Goal: Transaction & Acquisition: Purchase product/service

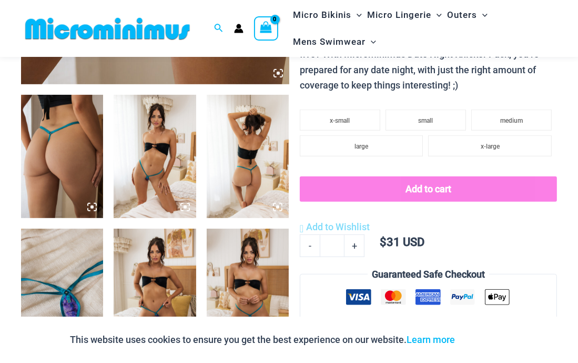
scroll to position [128, 0]
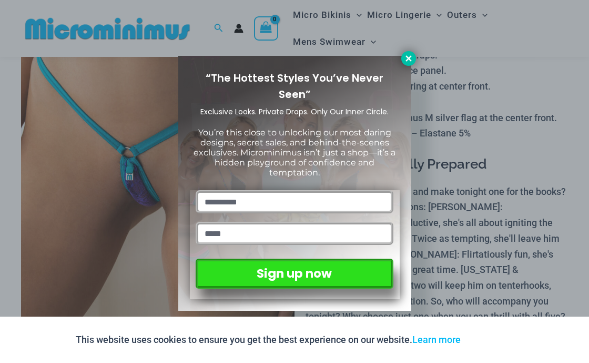
click at [403, 60] on button at bounding box center [409, 58] width 15 height 15
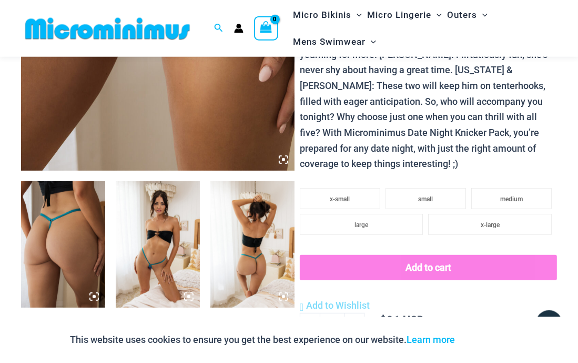
scroll to position [350, 0]
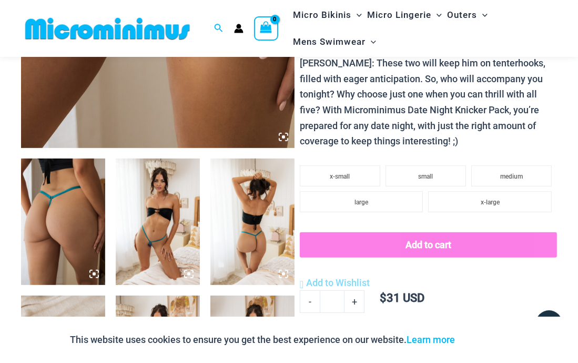
click at [155, 226] on img at bounding box center [158, 221] width 84 height 126
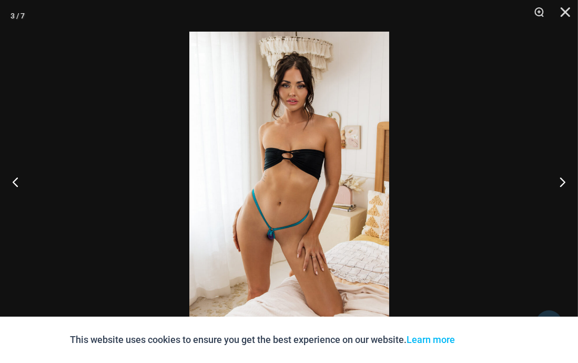
click at [274, 223] on img at bounding box center [289, 181] width 200 height 299
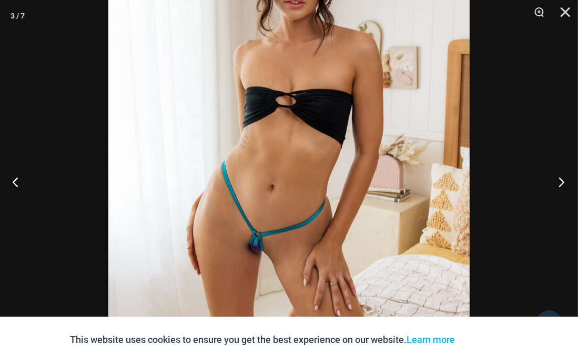
click at [563, 185] on button "Next" at bounding box center [558, 181] width 39 height 53
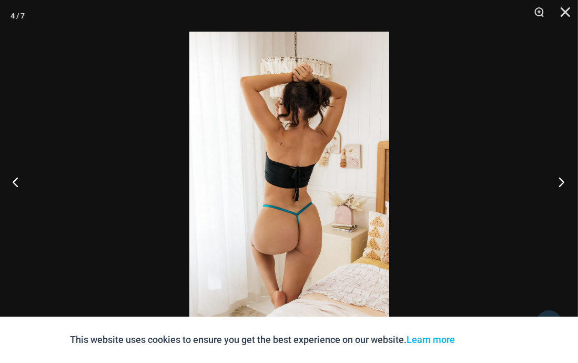
click at [563, 185] on button "Next" at bounding box center [558, 181] width 39 height 53
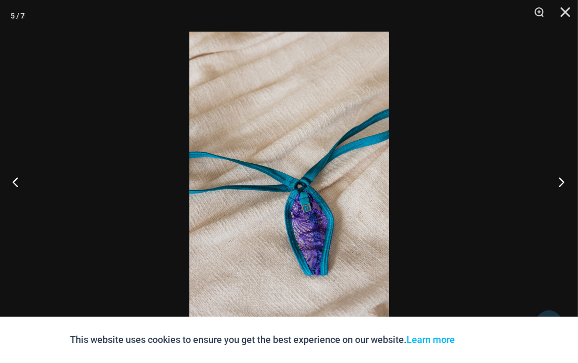
click at [563, 185] on button "Next" at bounding box center [558, 181] width 39 height 53
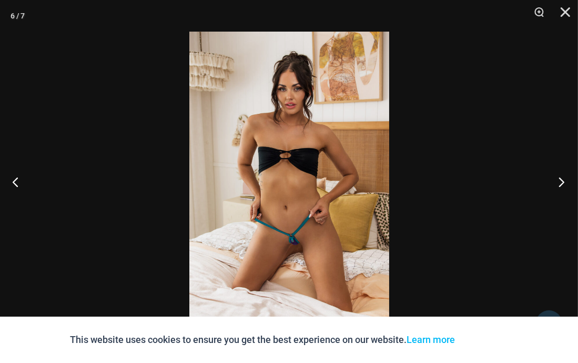
click at [563, 185] on button "Next" at bounding box center [558, 181] width 39 height 53
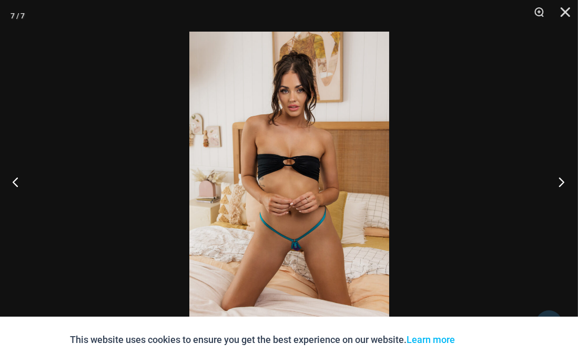
click at [563, 185] on button "Next" at bounding box center [558, 181] width 39 height 53
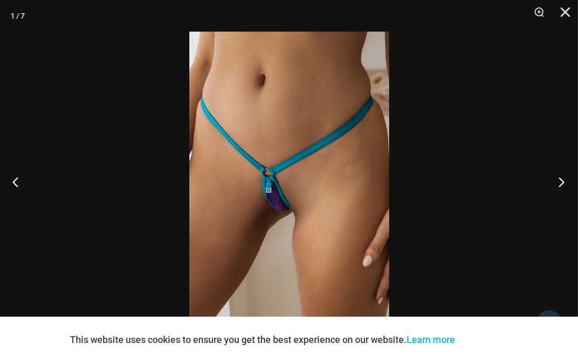
click at [563, 185] on button "Next" at bounding box center [558, 181] width 39 height 53
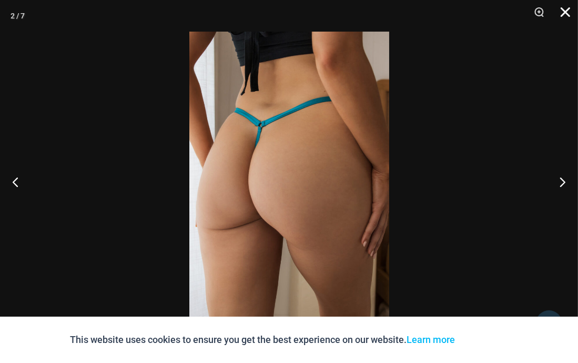
click at [565, 9] on button "Close" at bounding box center [562, 16] width 26 height 32
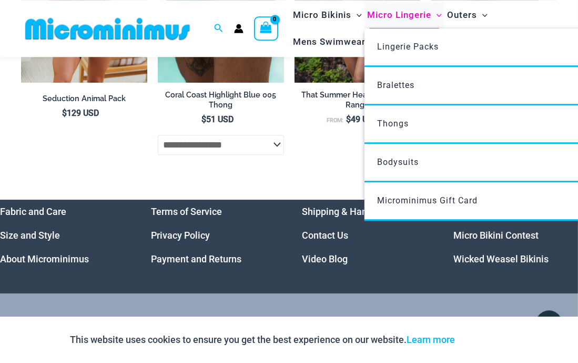
scroll to position [2526, 0]
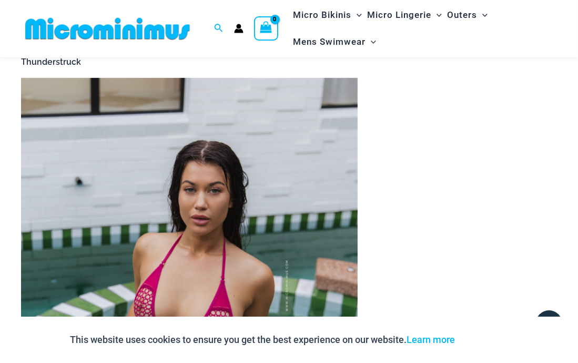
scroll to position [711, 0]
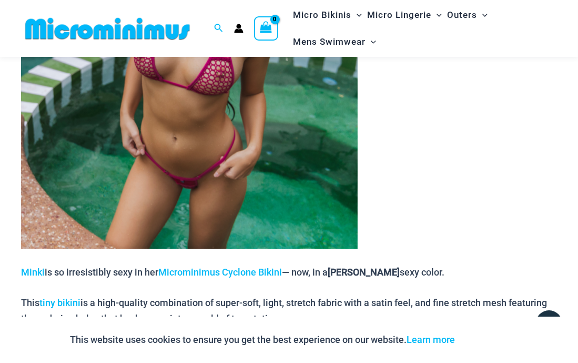
click at [183, 126] on img at bounding box center [189, 38] width 337 height 421
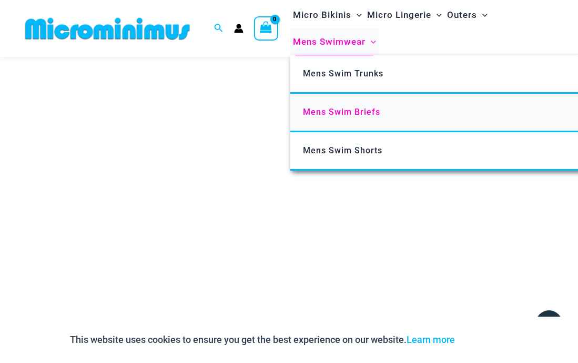
scroll to position [184, 0]
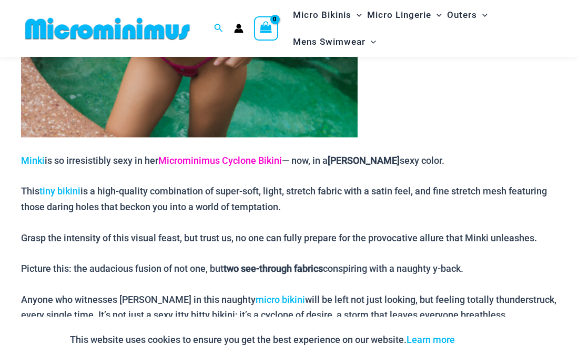
scroll to position [823, 0]
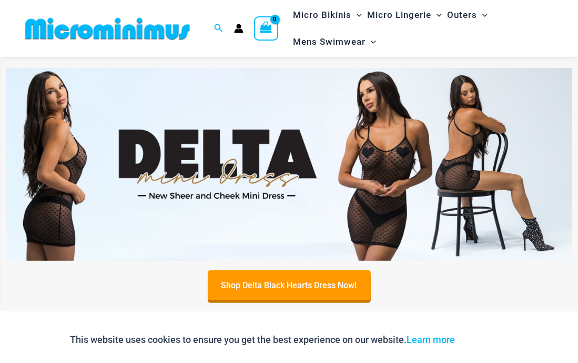
scroll to position [639, 0]
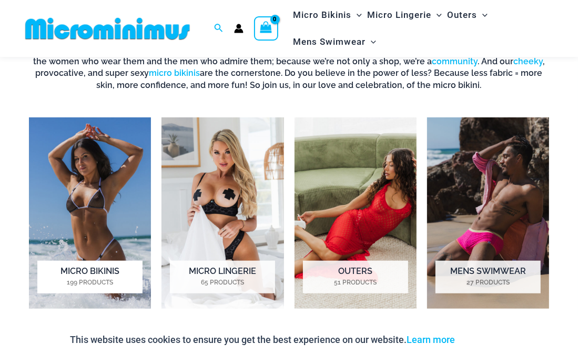
click at [87, 275] on h2 "Micro Bikinis 199 Products" at bounding box center [89, 276] width 105 height 33
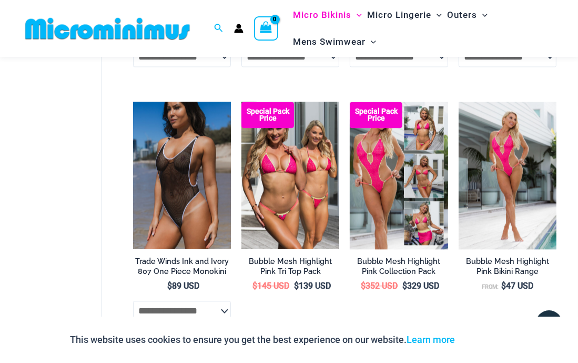
scroll to position [1298, 0]
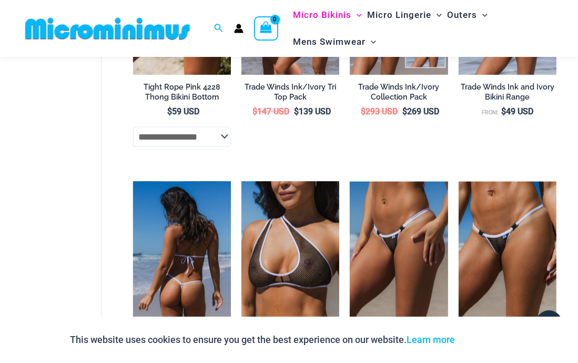
click at [199, 278] on img at bounding box center [182, 255] width 98 height 147
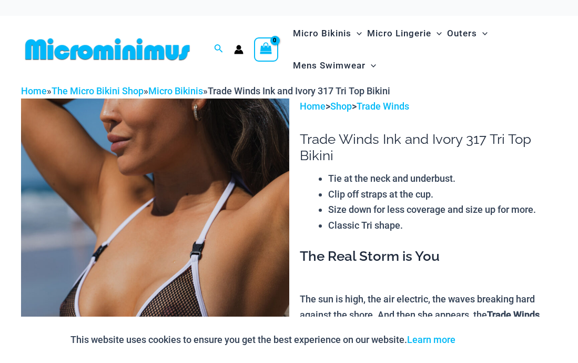
scroll to position [611, 0]
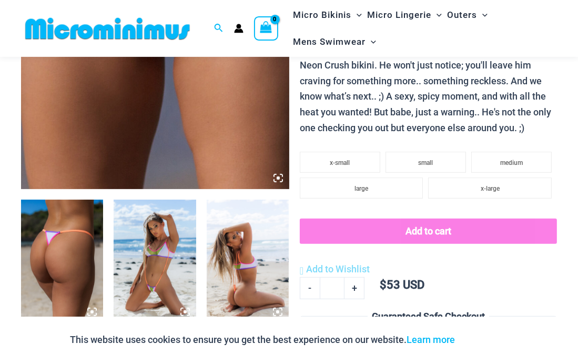
scroll to position [444, 0]
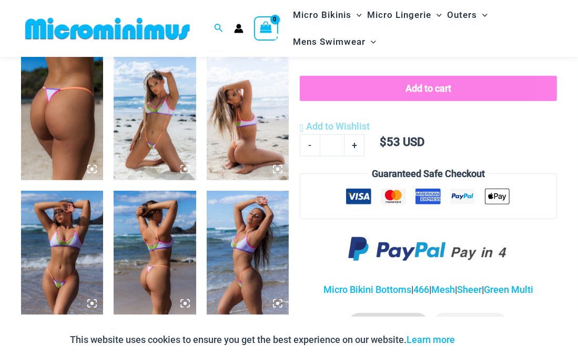
click at [68, 100] on img at bounding box center [62, 119] width 82 height 124
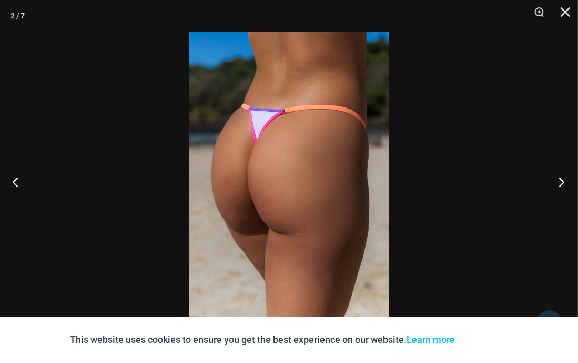
click at [559, 182] on button "Next" at bounding box center [558, 181] width 39 height 53
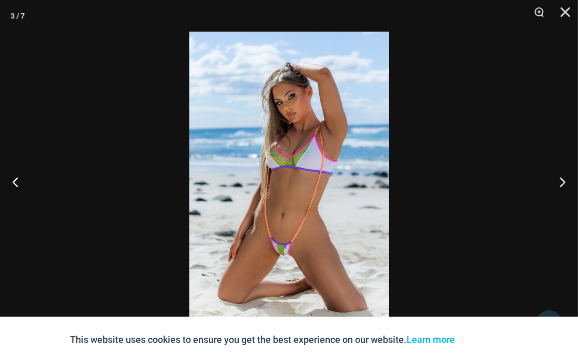
click at [284, 235] on img at bounding box center [289, 181] width 200 height 299
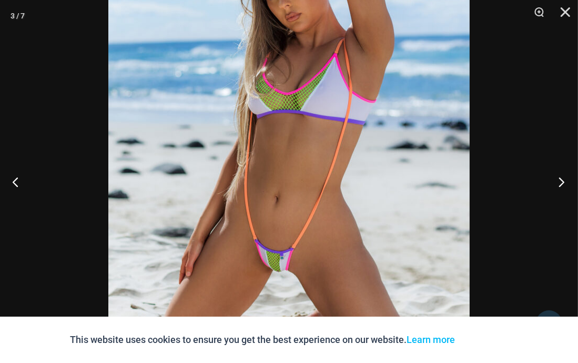
click at [565, 180] on button "Next" at bounding box center [558, 181] width 39 height 53
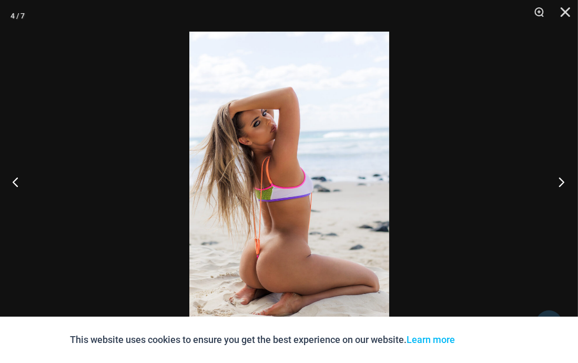
click at [565, 180] on button "Next" at bounding box center [558, 181] width 39 height 53
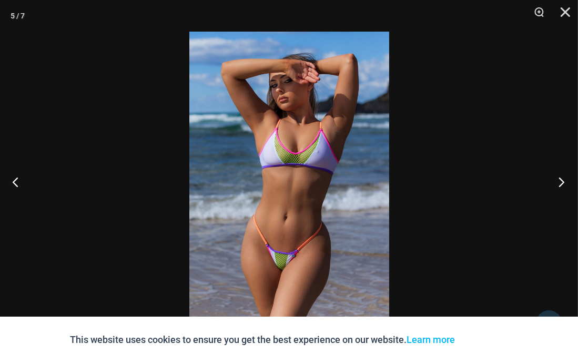
click at [565, 180] on button "Next" at bounding box center [558, 181] width 39 height 53
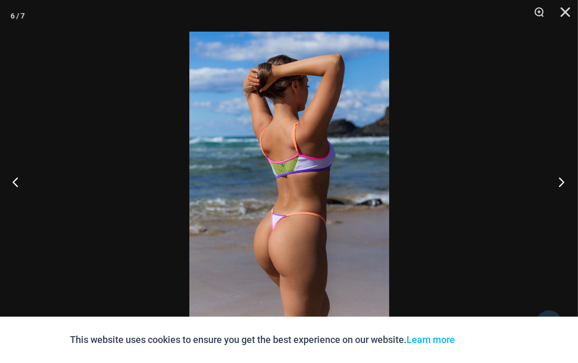
click at [565, 180] on button "Next" at bounding box center [558, 181] width 39 height 53
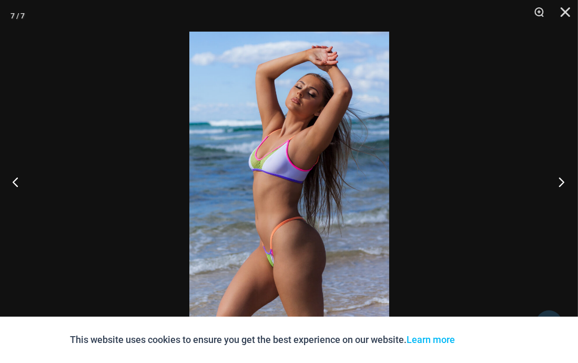
click at [566, 180] on button "Next" at bounding box center [558, 181] width 39 height 53
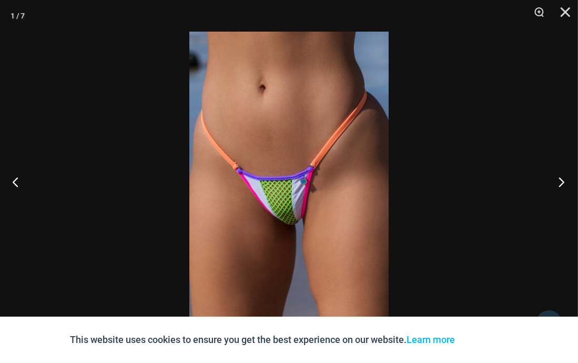
click at [566, 180] on button "Next" at bounding box center [558, 181] width 39 height 53
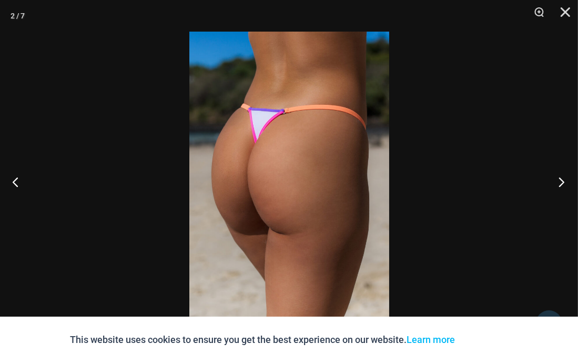
click at [566, 180] on button "Next" at bounding box center [558, 181] width 39 height 53
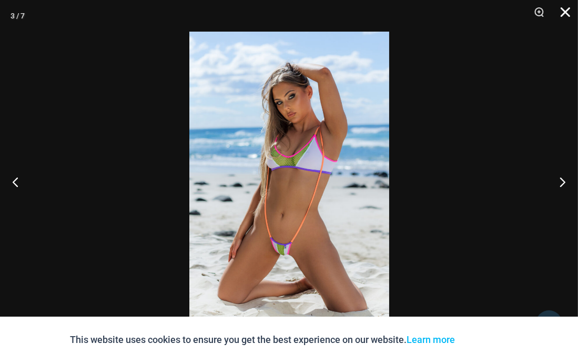
click at [565, 10] on button "Close" at bounding box center [562, 16] width 26 height 32
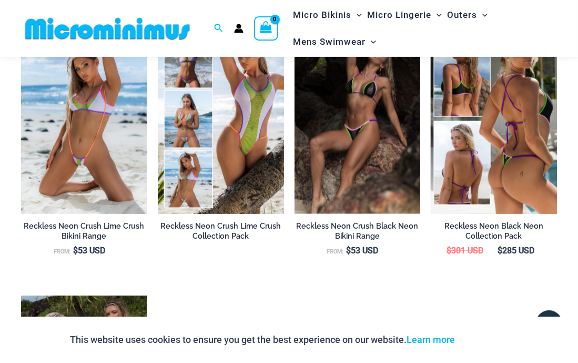
scroll to position [1000, 0]
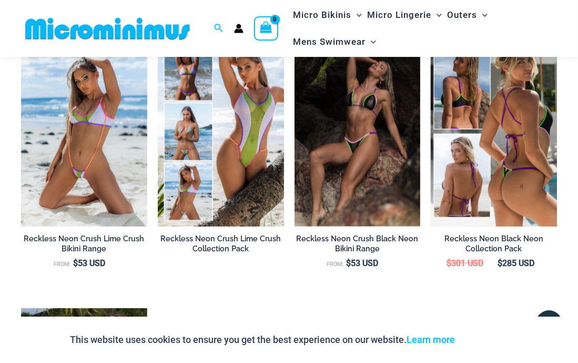
click at [501, 149] on img at bounding box center [494, 131] width 126 height 189
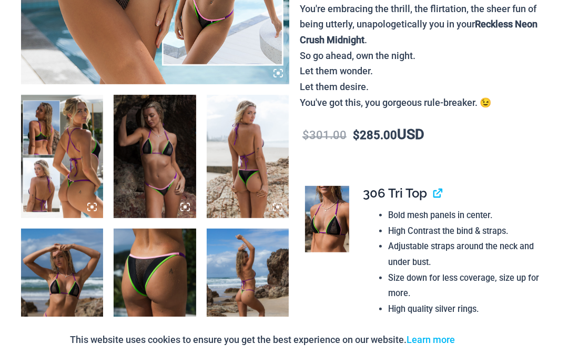
scroll to position [417, 0]
click at [76, 159] on img at bounding box center [62, 157] width 82 height 124
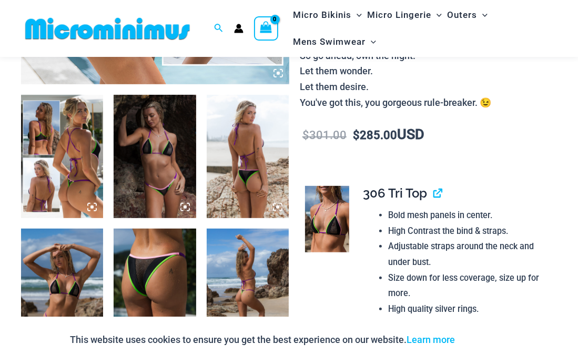
click at [76, 159] on div at bounding box center [289, 181] width 578 height 363
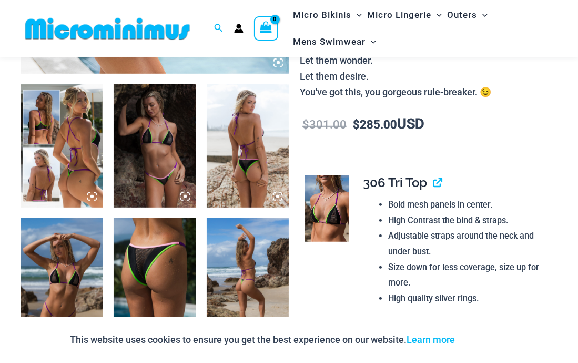
scroll to position [406, 0]
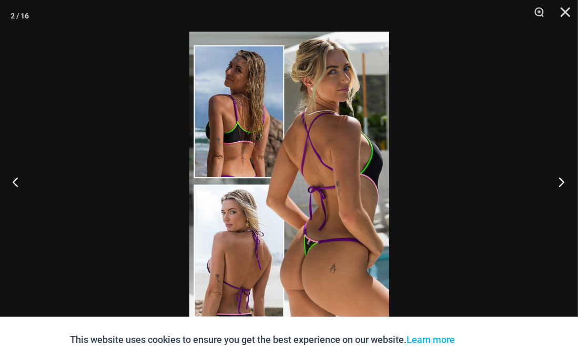
click at [563, 182] on button "Next" at bounding box center [558, 181] width 39 height 53
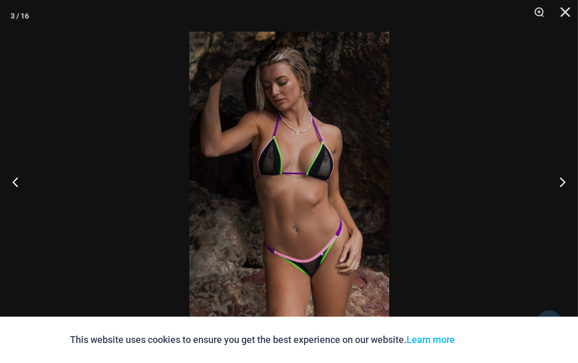
click at [313, 216] on img at bounding box center [289, 181] width 200 height 299
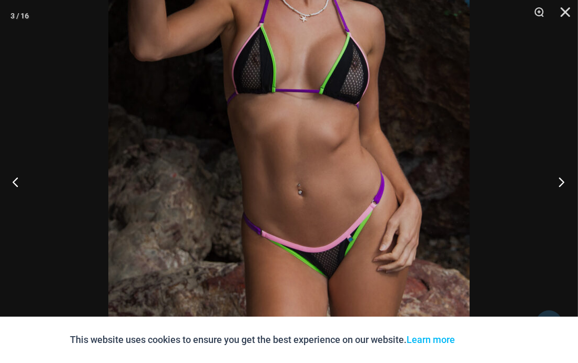
click at [563, 179] on button "Next" at bounding box center [558, 181] width 39 height 53
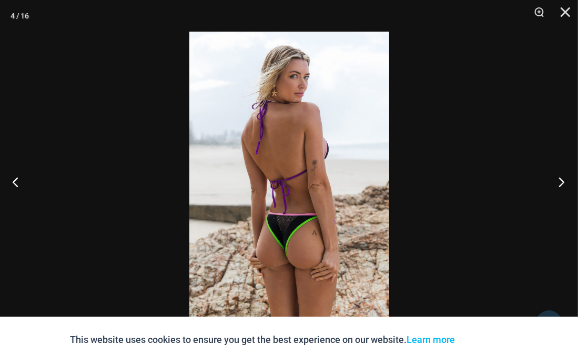
click at [563, 179] on button "Next" at bounding box center [558, 181] width 39 height 53
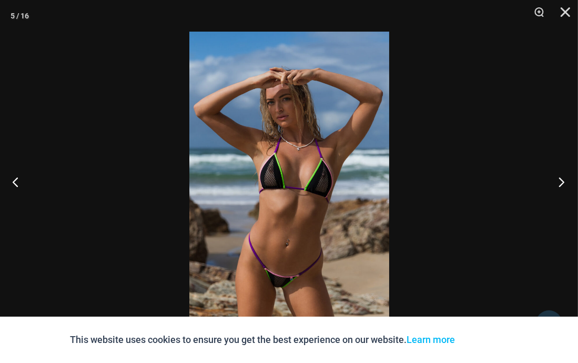
click at [565, 182] on button "Next" at bounding box center [558, 181] width 39 height 53
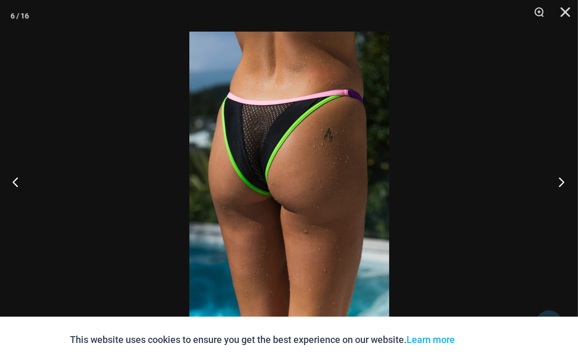
click at [565, 182] on button "Next" at bounding box center [558, 181] width 39 height 53
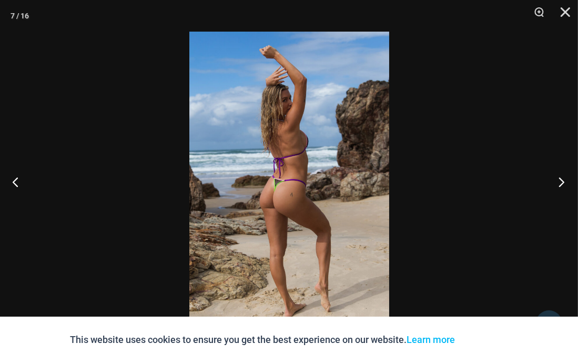
click at [565, 182] on button "Next" at bounding box center [558, 181] width 39 height 53
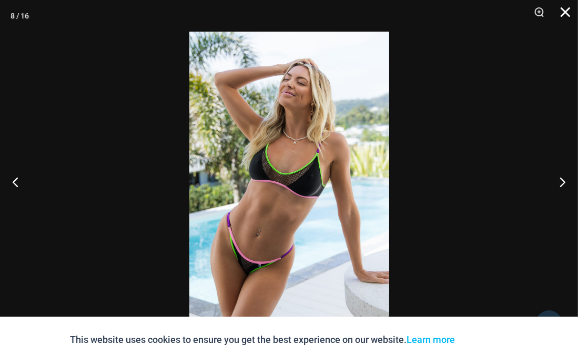
click at [565, 12] on button "Close" at bounding box center [562, 16] width 26 height 32
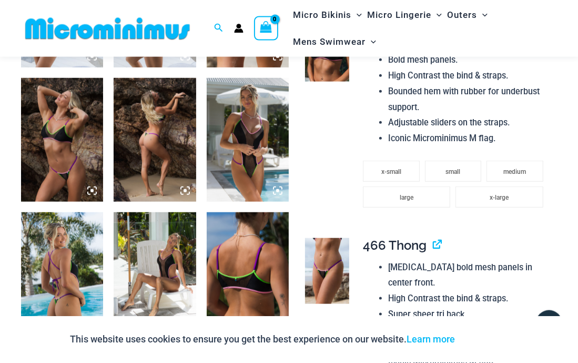
scroll to position [767, 0]
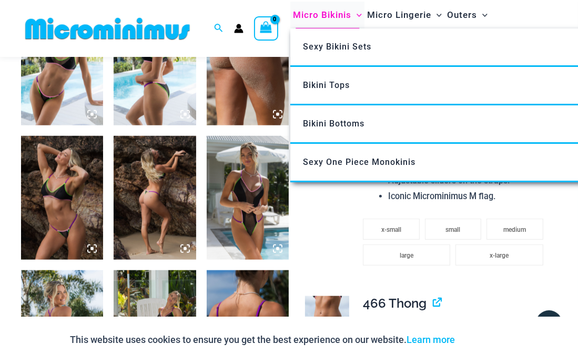
click at [334, 13] on span "Micro Bikinis" at bounding box center [322, 15] width 58 height 27
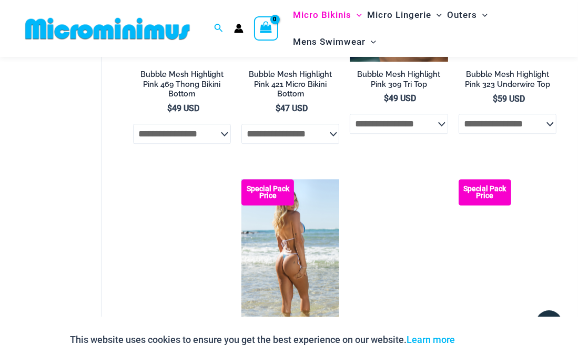
scroll to position [1796, 0]
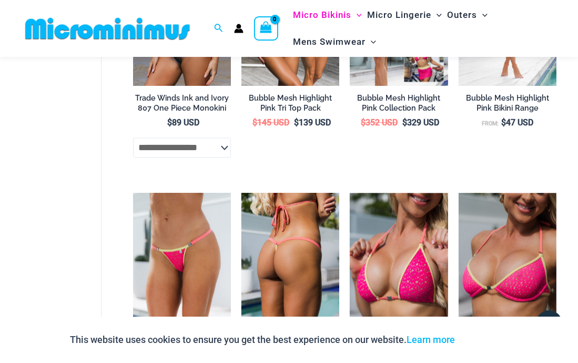
click at [304, 237] on img at bounding box center [291, 266] width 98 height 147
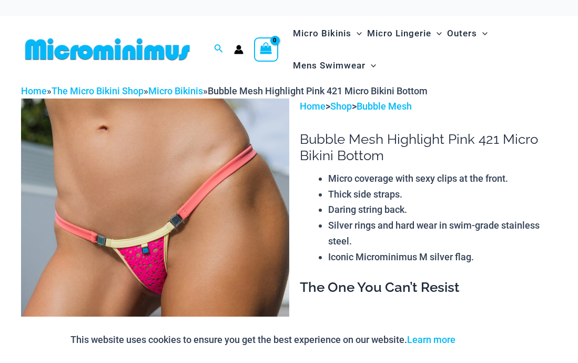
scroll to position [444, 0]
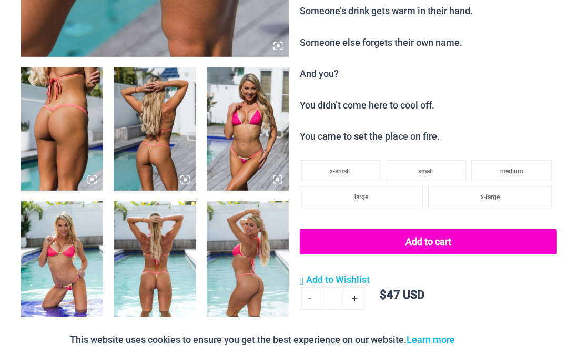
click at [153, 149] on img at bounding box center [155, 129] width 82 height 124
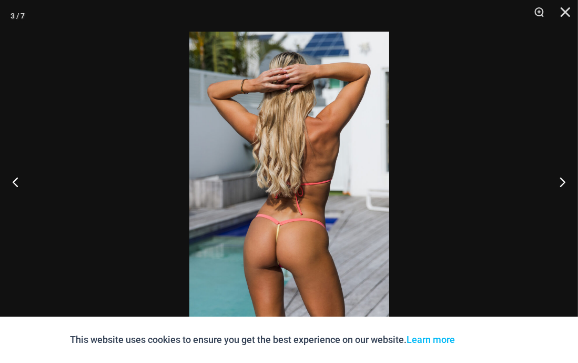
scroll to position [434, 0]
click at [560, 183] on button "Next" at bounding box center [558, 181] width 39 height 53
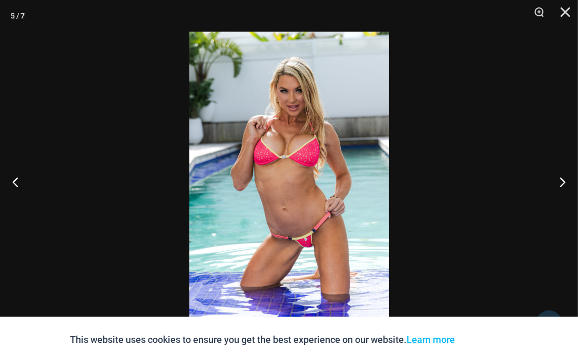
click at [333, 182] on img at bounding box center [289, 181] width 200 height 299
